Goal: Check status

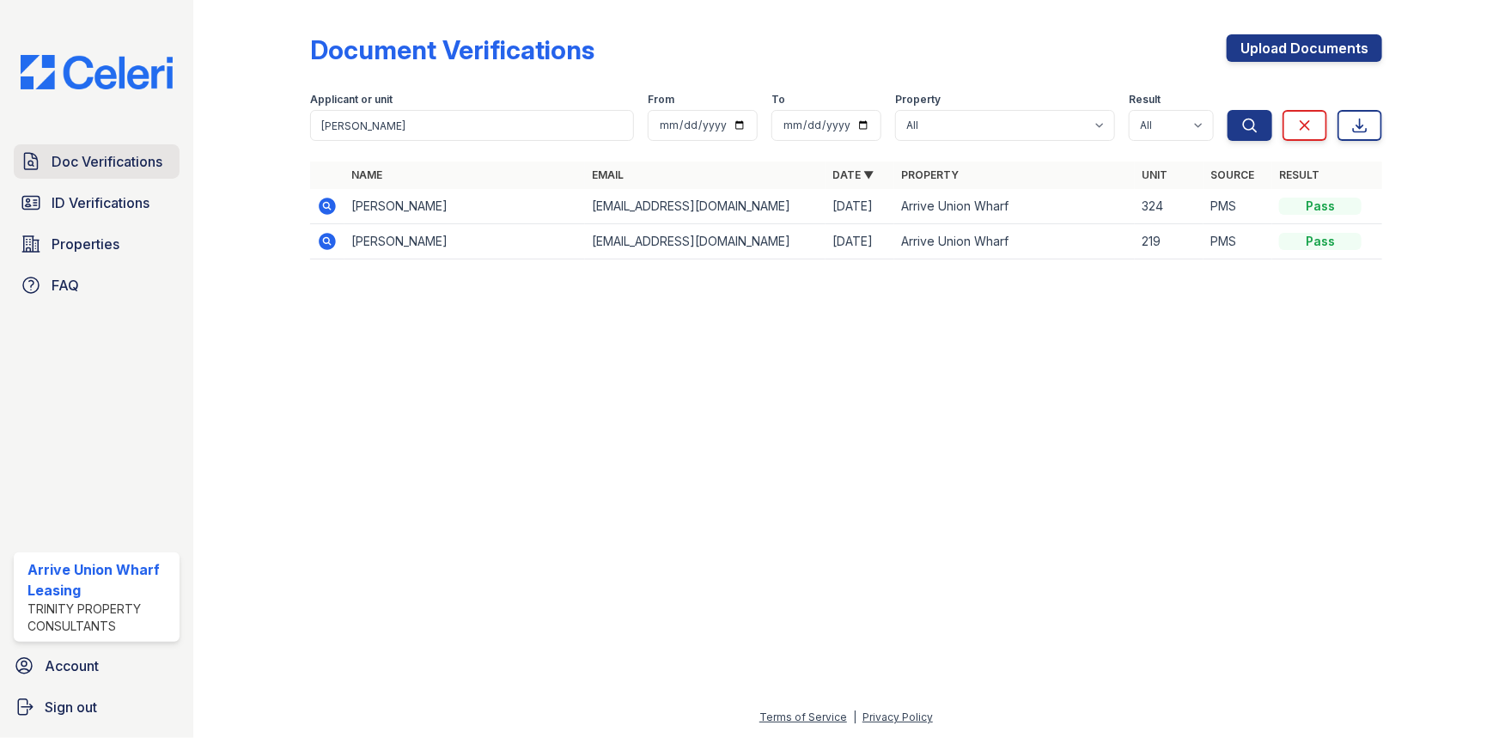
click at [116, 156] on span "Doc Verifications" at bounding box center [107, 161] width 111 height 21
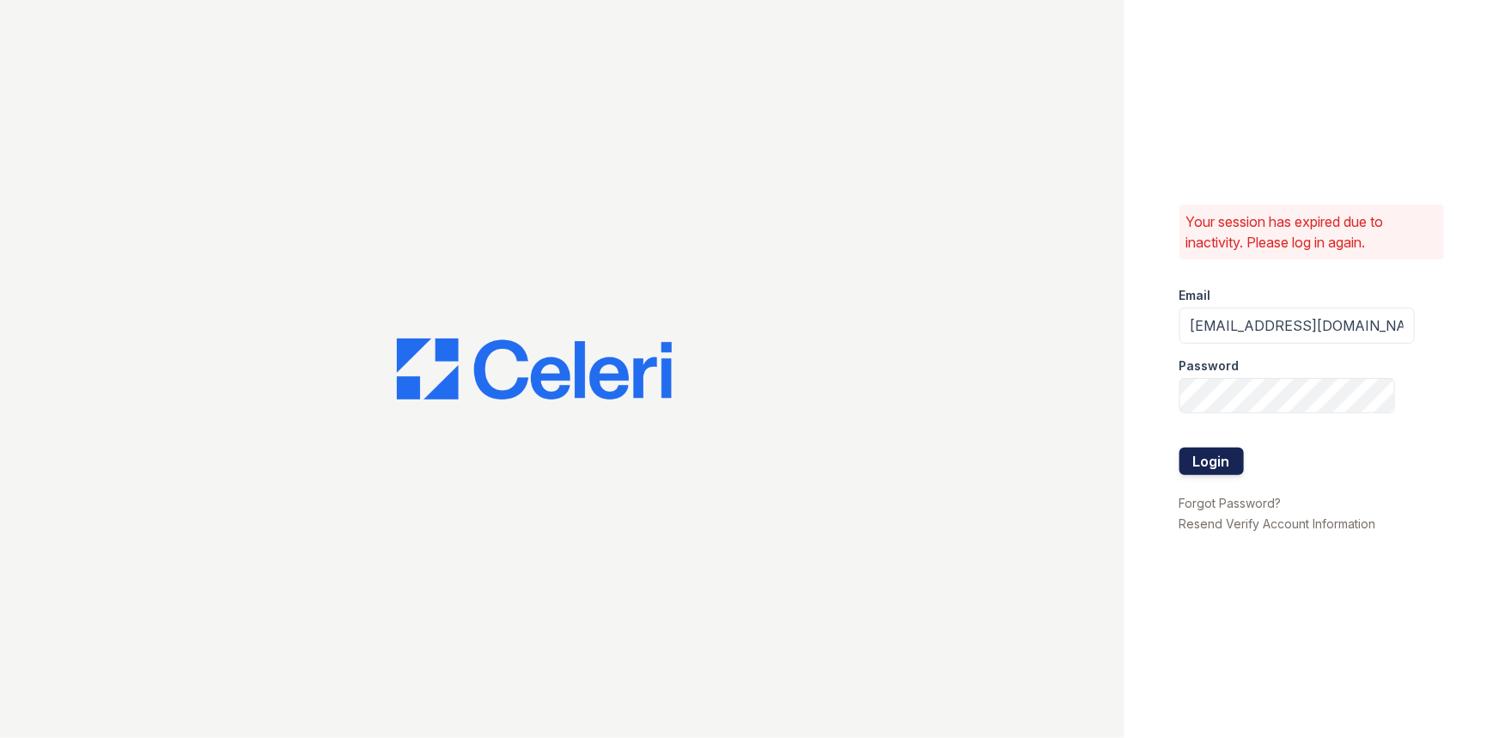
click at [1197, 455] on button "Login" at bounding box center [1212, 461] width 64 height 27
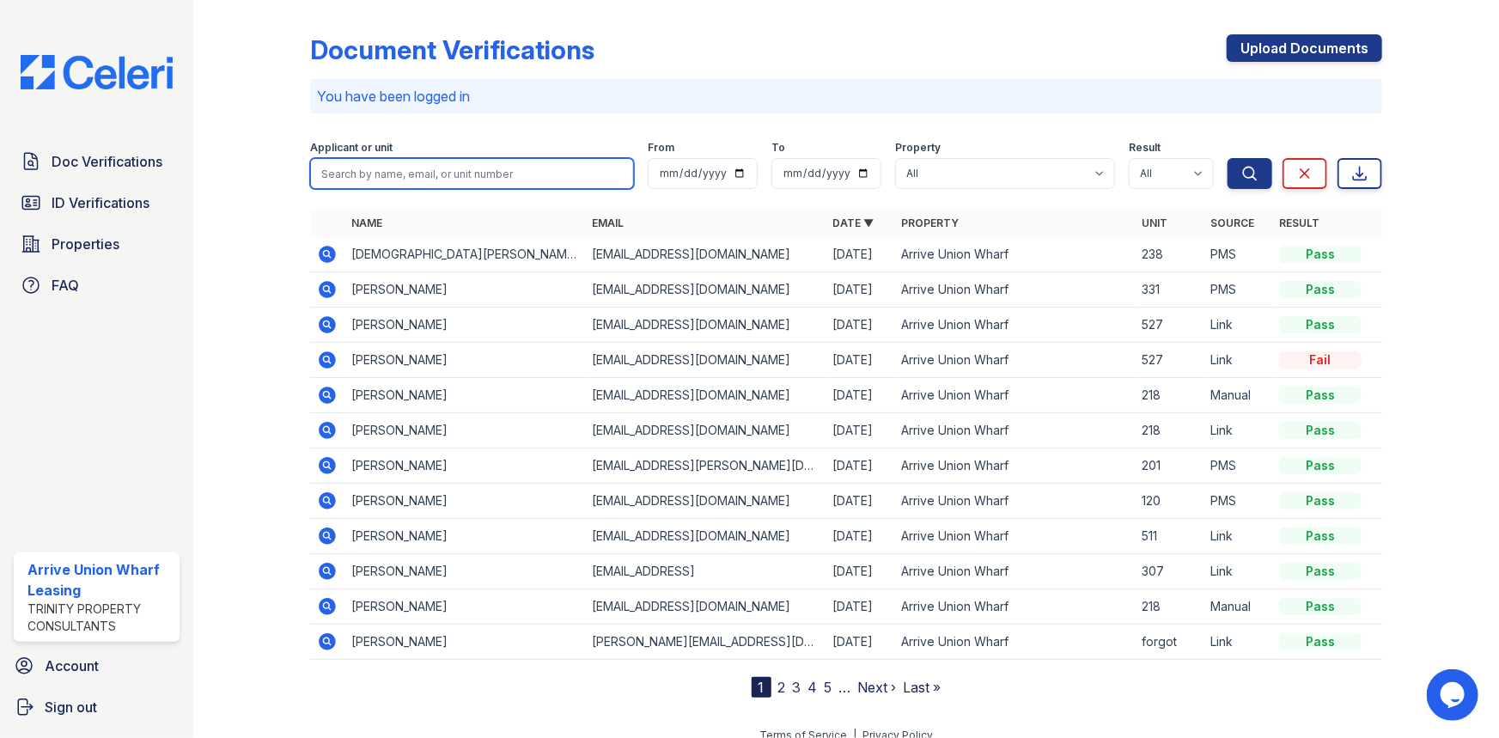
click at [413, 176] on input "search" at bounding box center [472, 173] width 324 height 31
type input "[PERSON_NAME]"
click at [1228, 158] on button "Search" at bounding box center [1250, 173] width 45 height 31
